Goal: Transaction & Acquisition: Purchase product/service

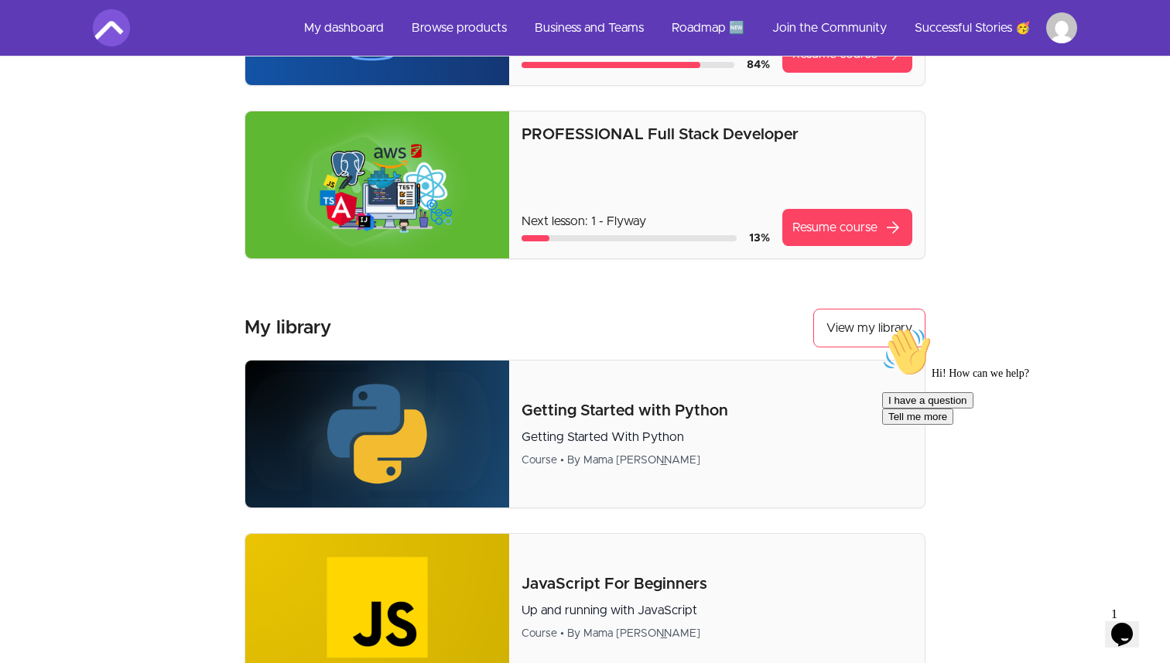
scroll to position [261, 0]
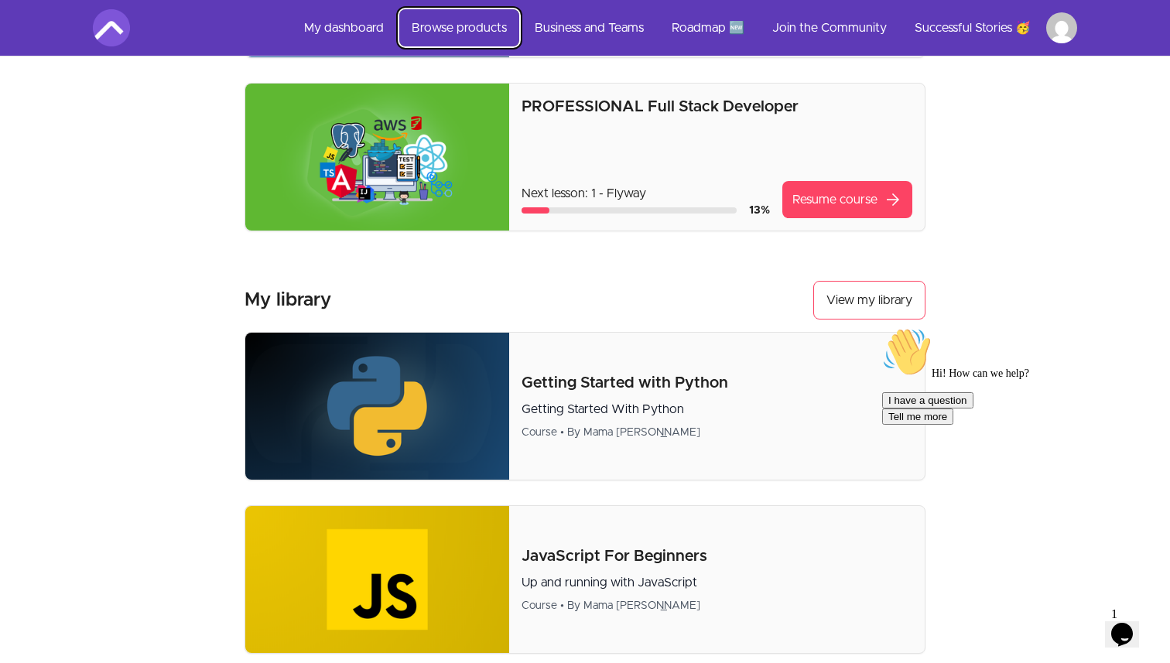
click at [433, 24] on link "Browse products" at bounding box center [459, 27] width 120 height 37
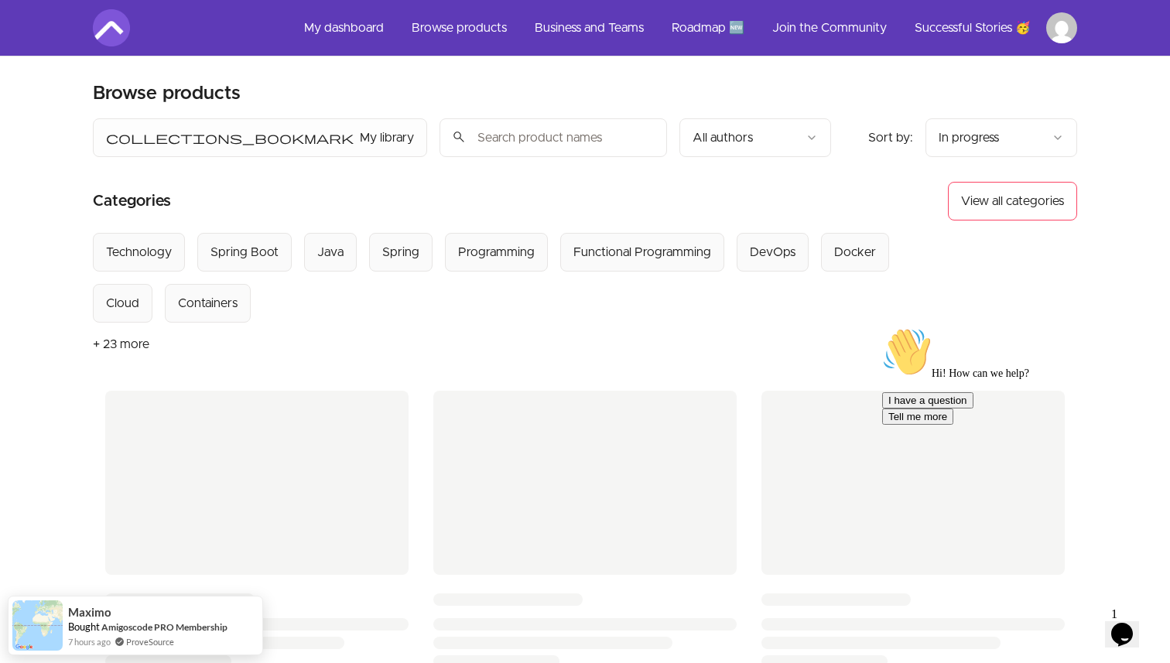
click at [439, 134] on input "search" at bounding box center [552, 137] width 227 height 39
type input "testing"
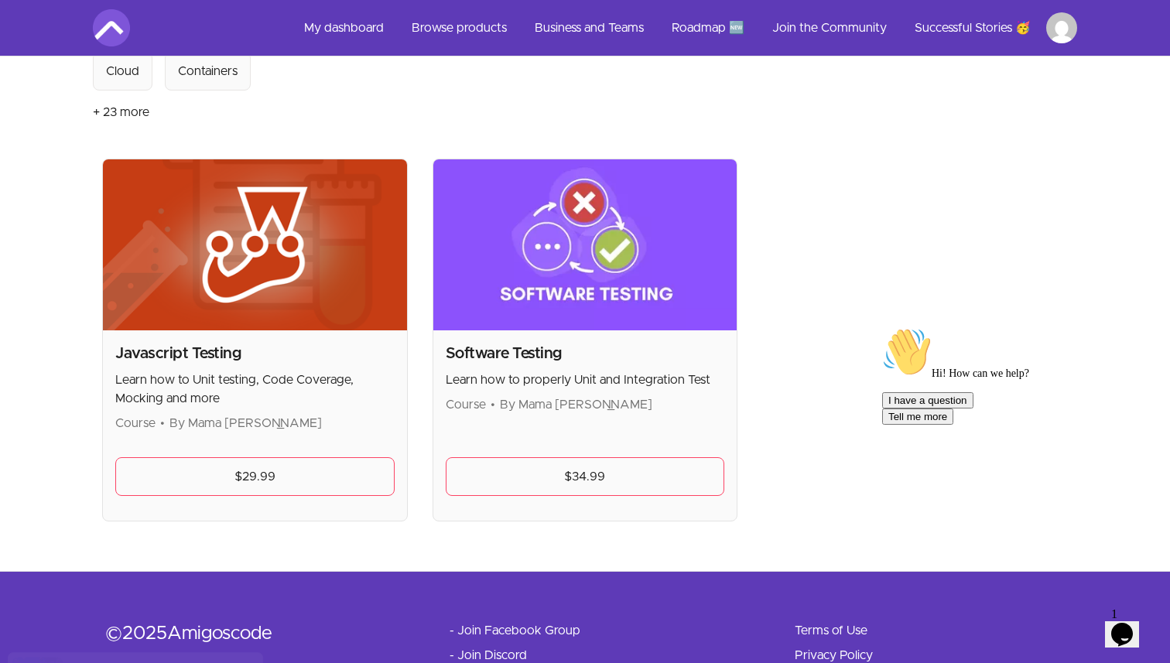
scroll to position [308, 0]
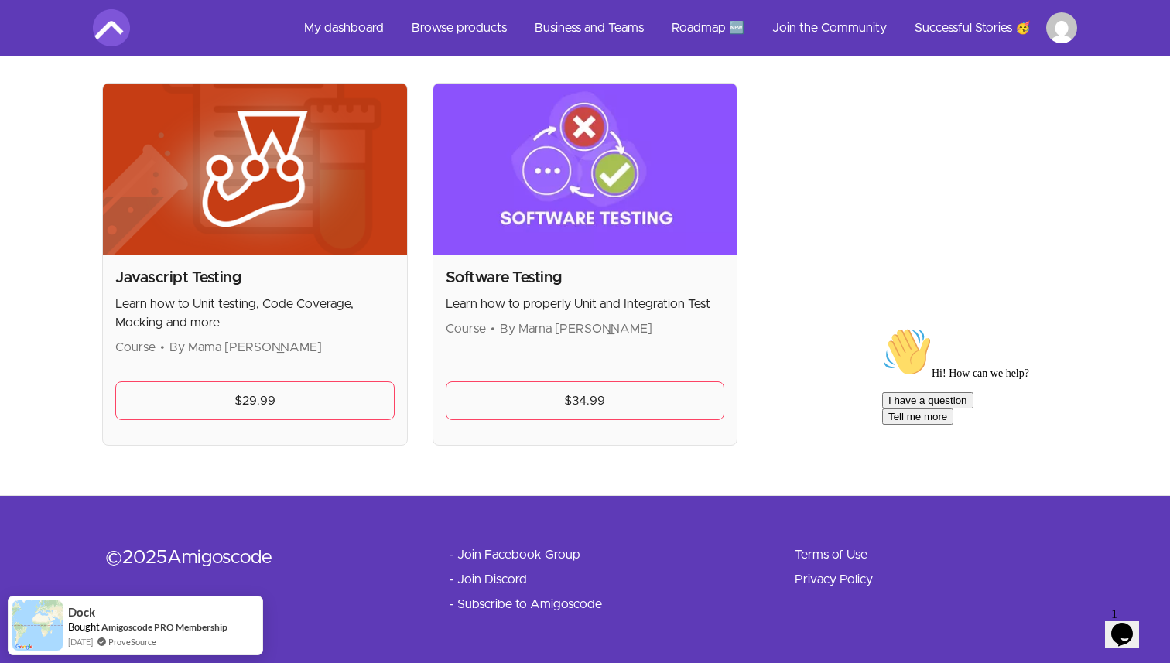
click at [567, 228] on img at bounding box center [585, 169] width 304 height 171
click at [559, 330] on span "By Mama Samba Braima Nelson" at bounding box center [576, 329] width 152 height 12
click at [559, 390] on link "$34.99" at bounding box center [585, 400] width 279 height 39
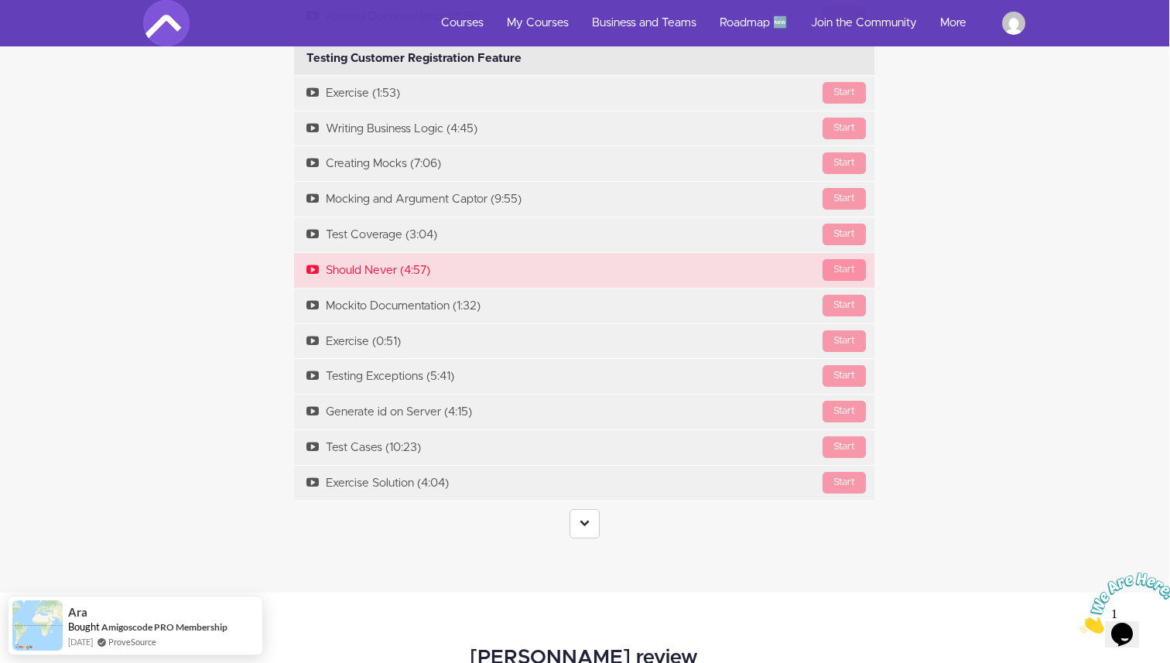
scroll to position [3850, 1]
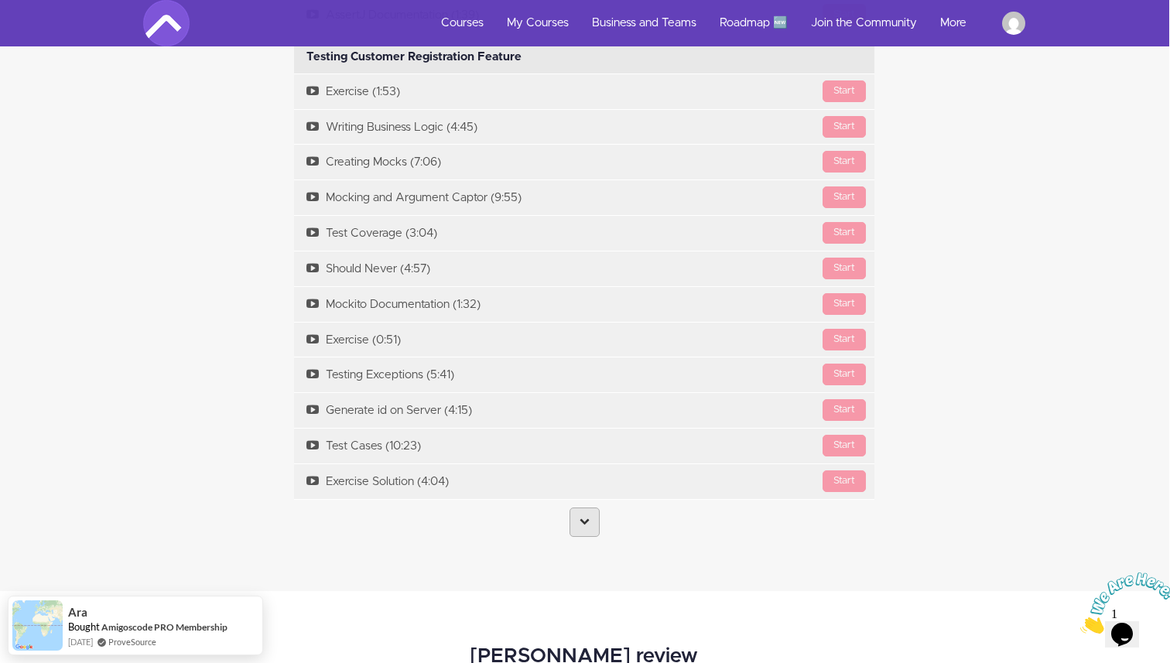
click at [580, 523] on icon at bounding box center [584, 521] width 10 height 10
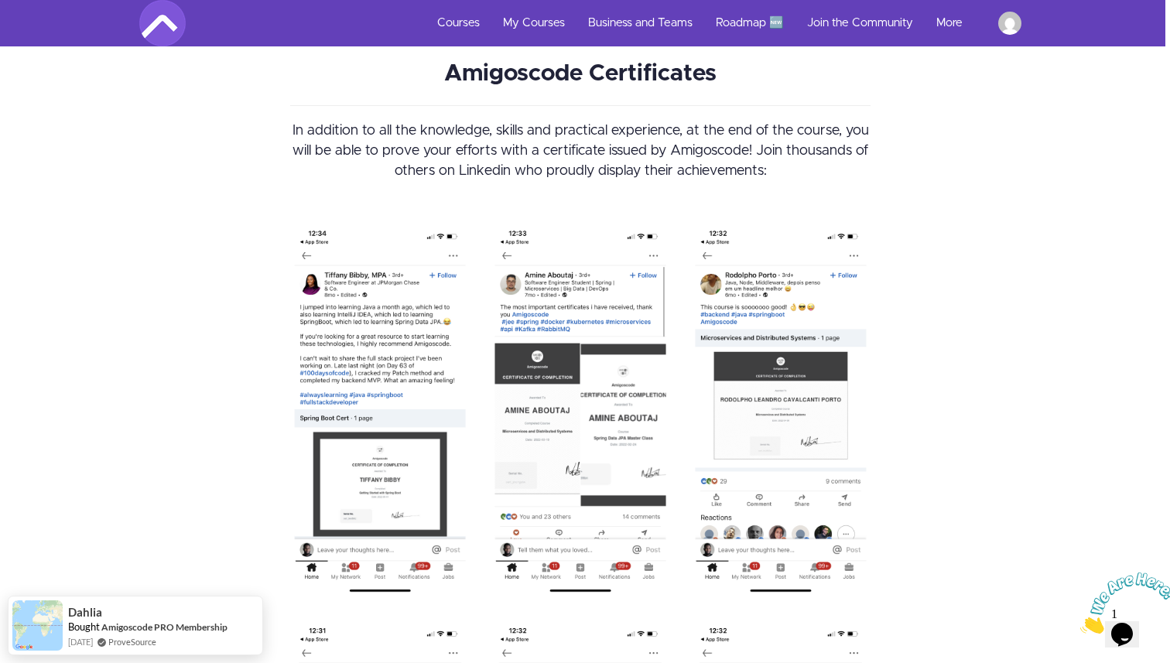
scroll to position [6870, 5]
